Goal: Navigation & Orientation: Understand site structure

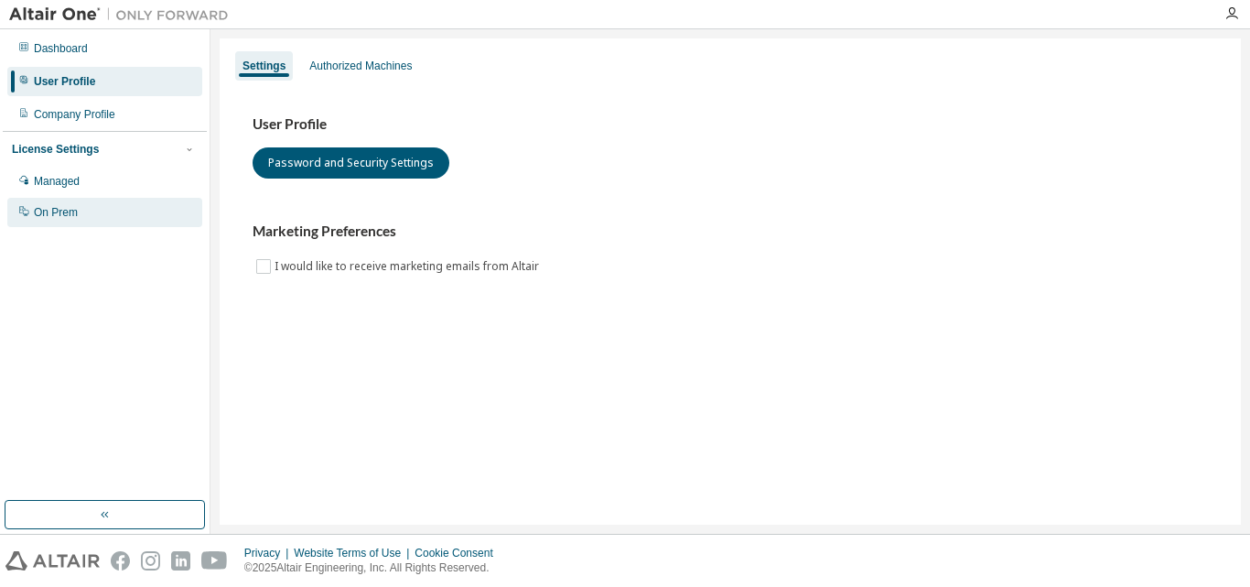
click at [97, 208] on div "On Prem" at bounding box center [104, 212] width 195 height 29
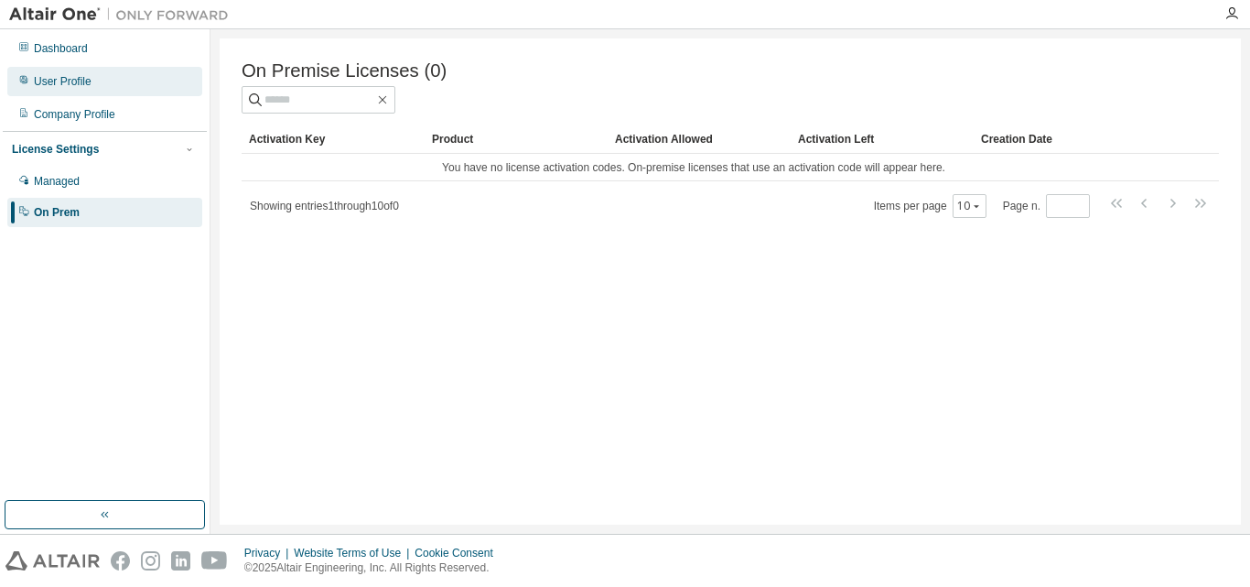
click at [93, 72] on div "User Profile" at bounding box center [104, 81] width 195 height 29
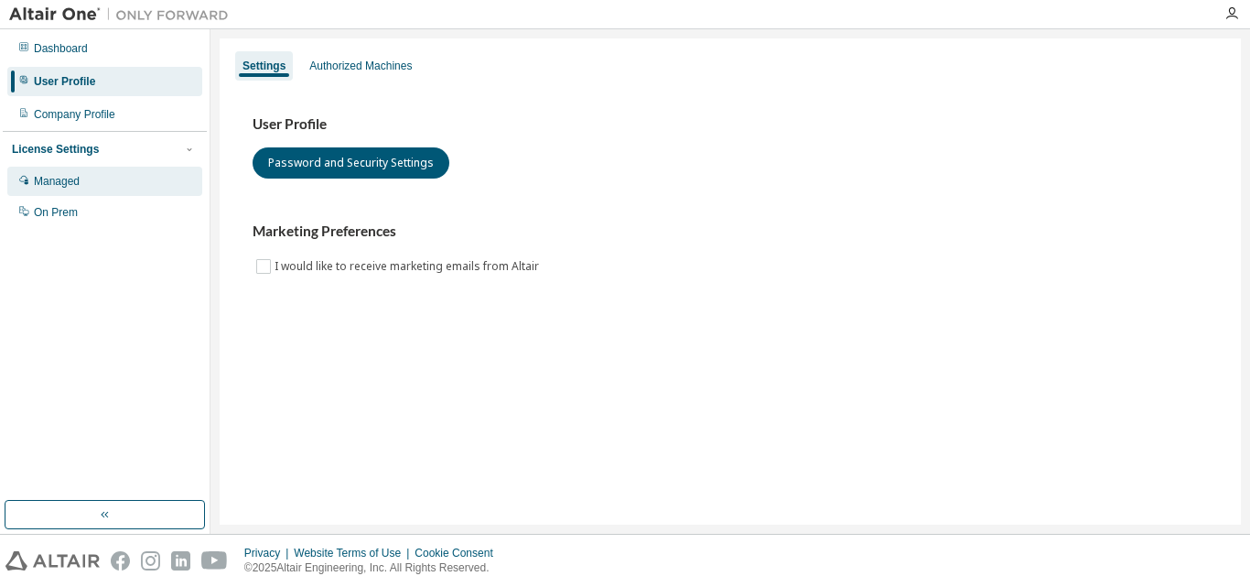
click at [111, 181] on div "Managed" at bounding box center [104, 181] width 195 height 29
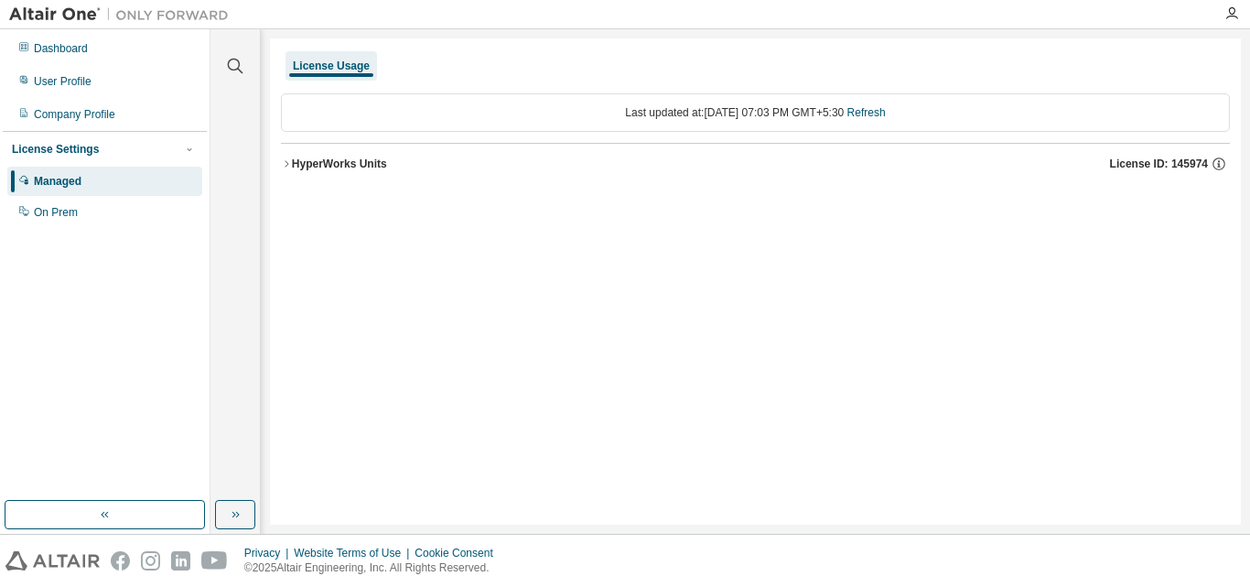
click at [286, 160] on icon "button" at bounding box center [286, 163] width 11 height 11
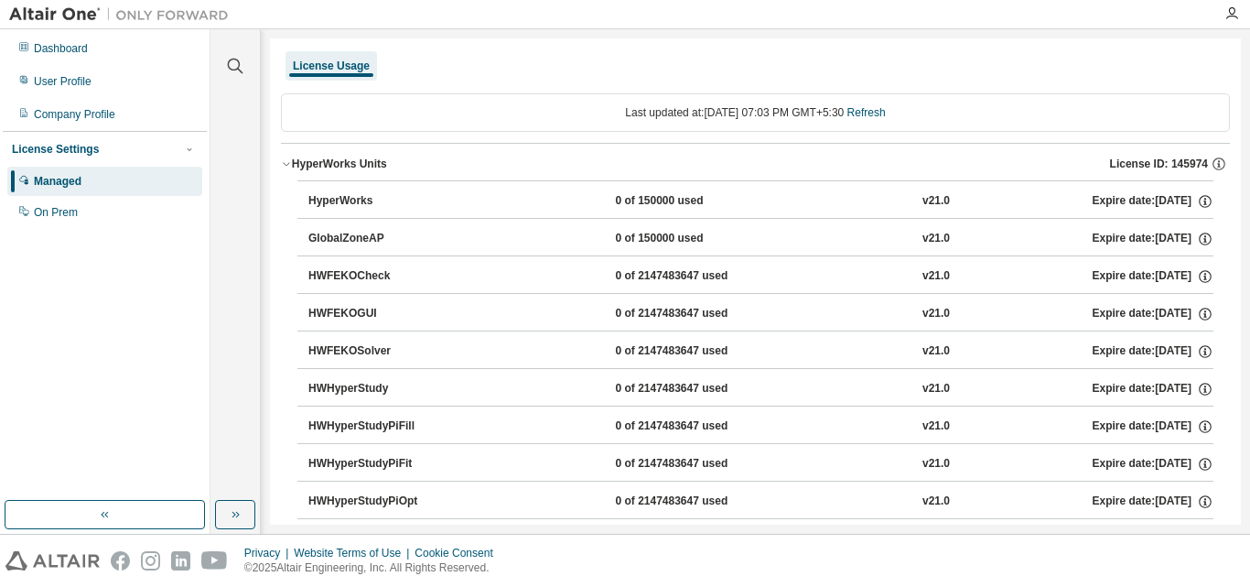
drag, startPoint x: 1231, startPoint y: 294, endPoint x: 1233, endPoint y: 310, distance: 16.6
click at [1233, 310] on div "License Usage Last updated at: [DATE] 07:03 PM GMT+5:30 Refresh HyperWorks Unit…" at bounding box center [755, 281] width 971 height 486
click at [68, 115] on div "Company Profile" at bounding box center [74, 114] width 81 height 15
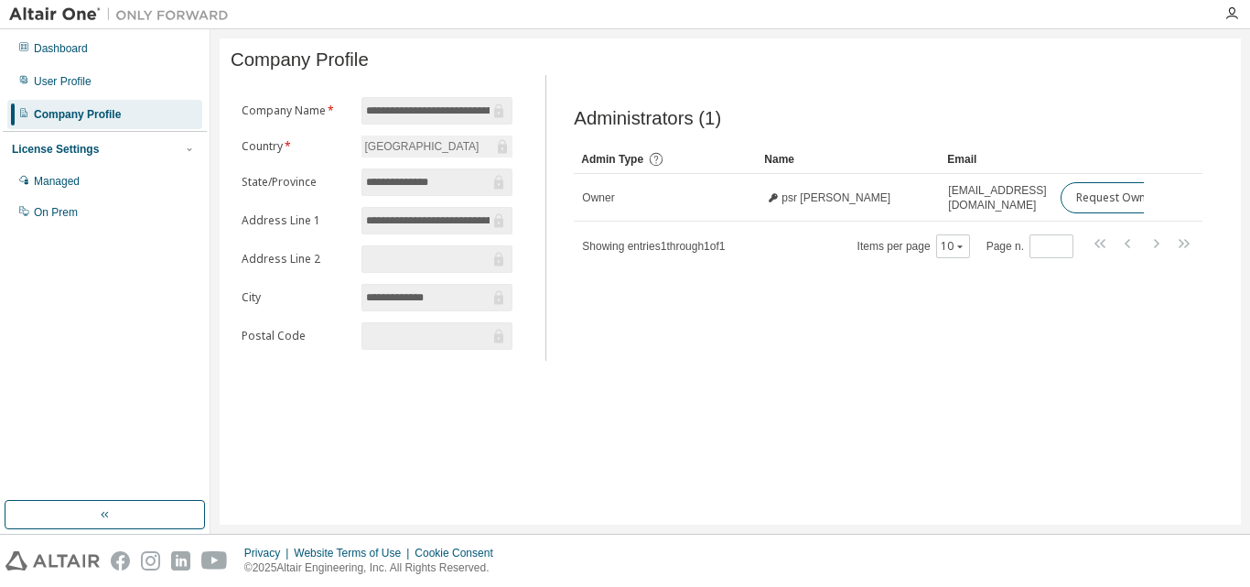
drag, startPoint x: 942, startPoint y: 533, endPoint x: 1166, endPoint y: 533, distance: 224.2
click at [1166, 534] on footer "Privacy Website Terms of Use Cookie Consent © 2025 Altair Engineering, Inc. All…" at bounding box center [625, 560] width 1250 height 53
